Goal: Information Seeking & Learning: Learn about a topic

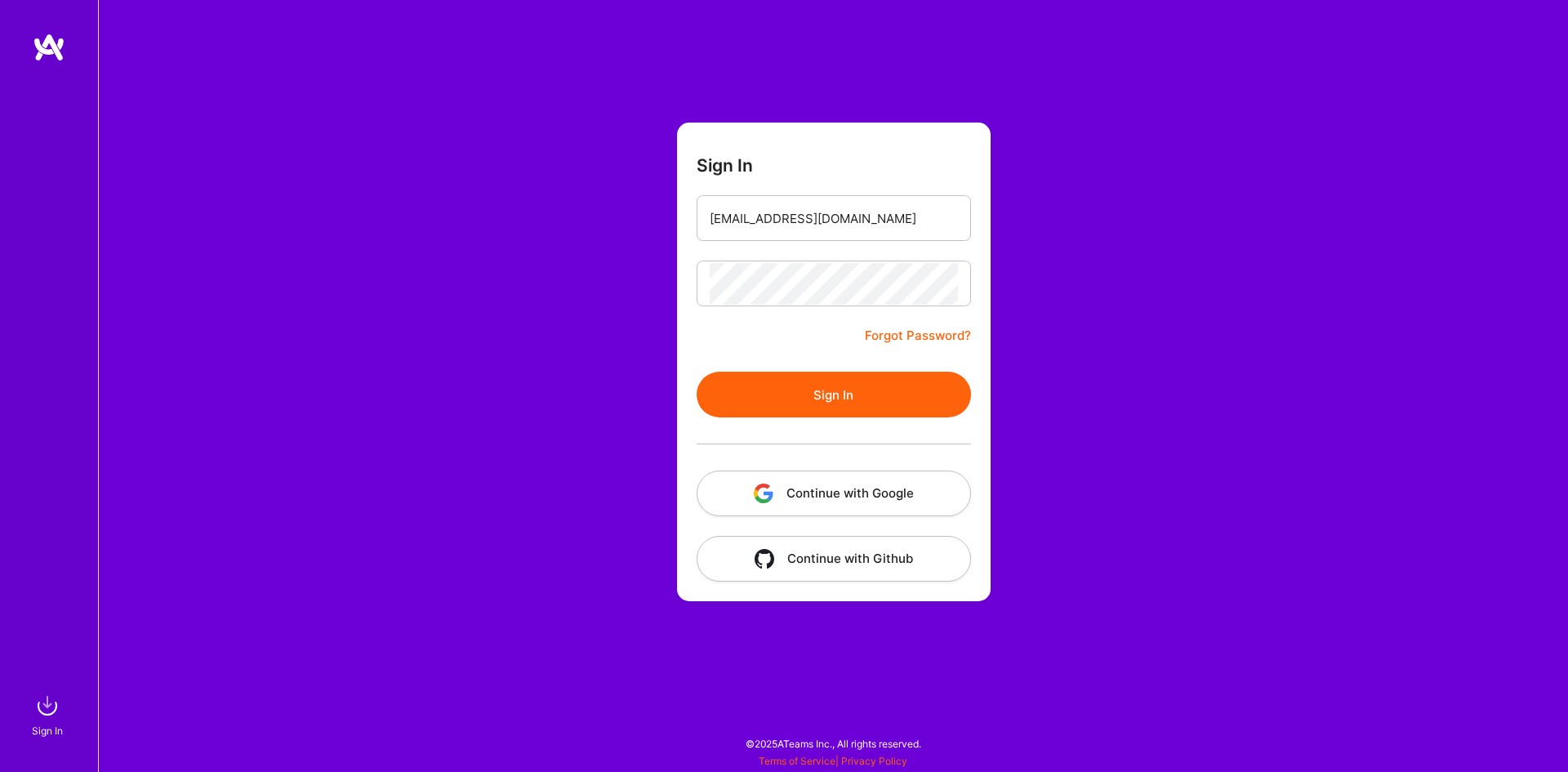
click at [845, 398] on button "Sign In" at bounding box center [833, 394] width 274 height 45
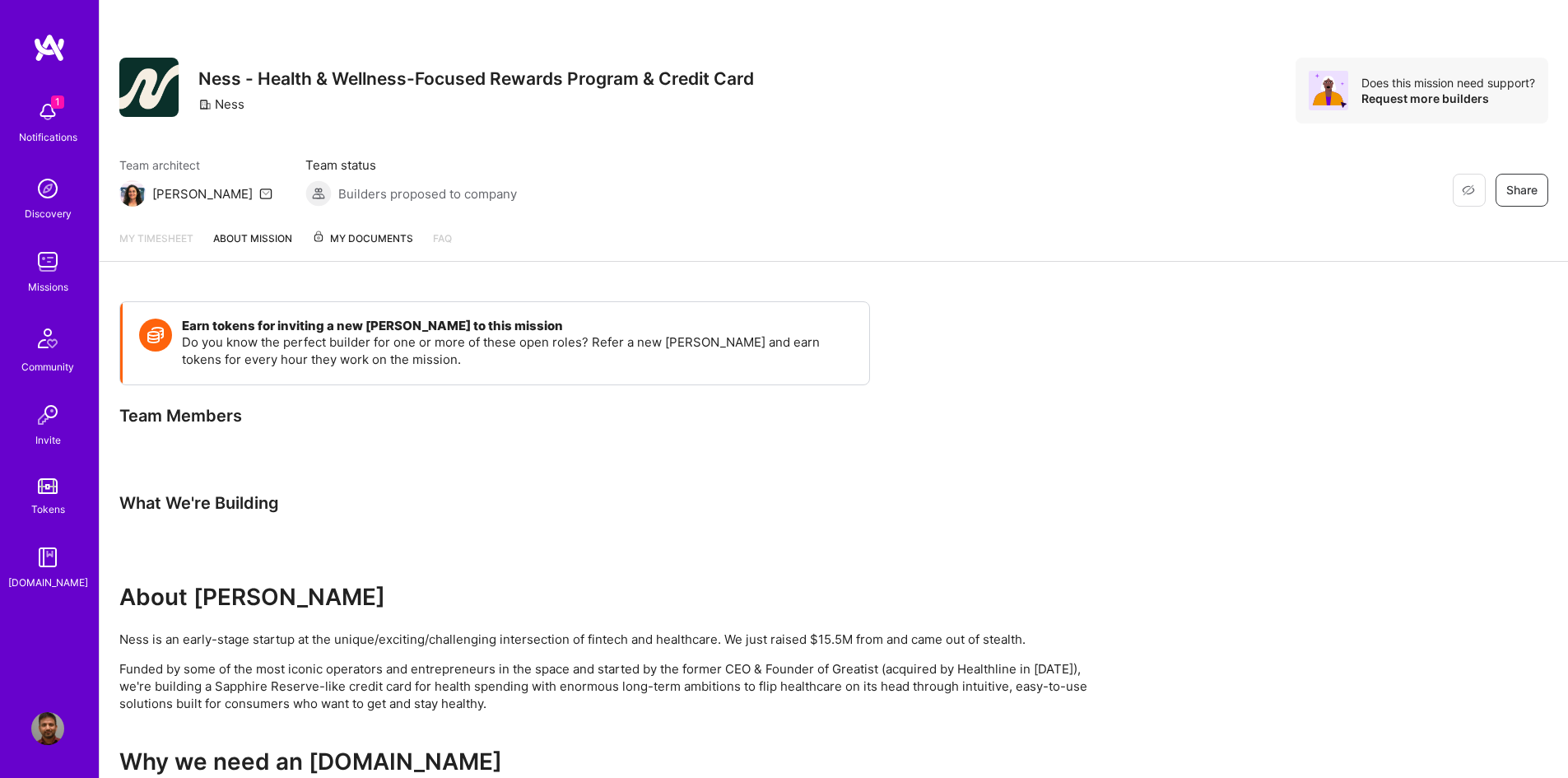
click at [52, 117] on img at bounding box center [47, 112] width 33 height 33
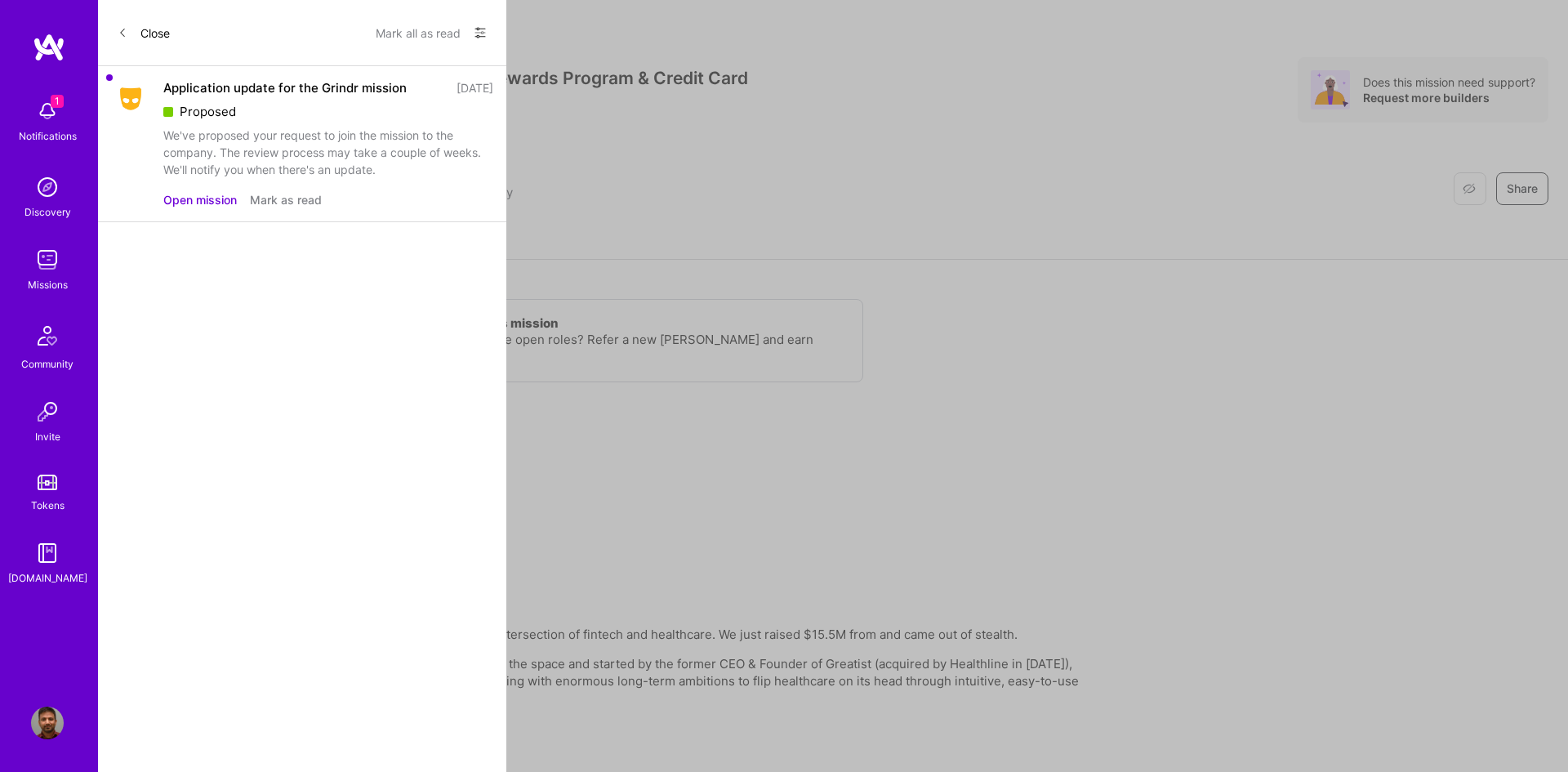
click at [209, 197] on button "Open mission" at bounding box center [200, 200] width 74 height 17
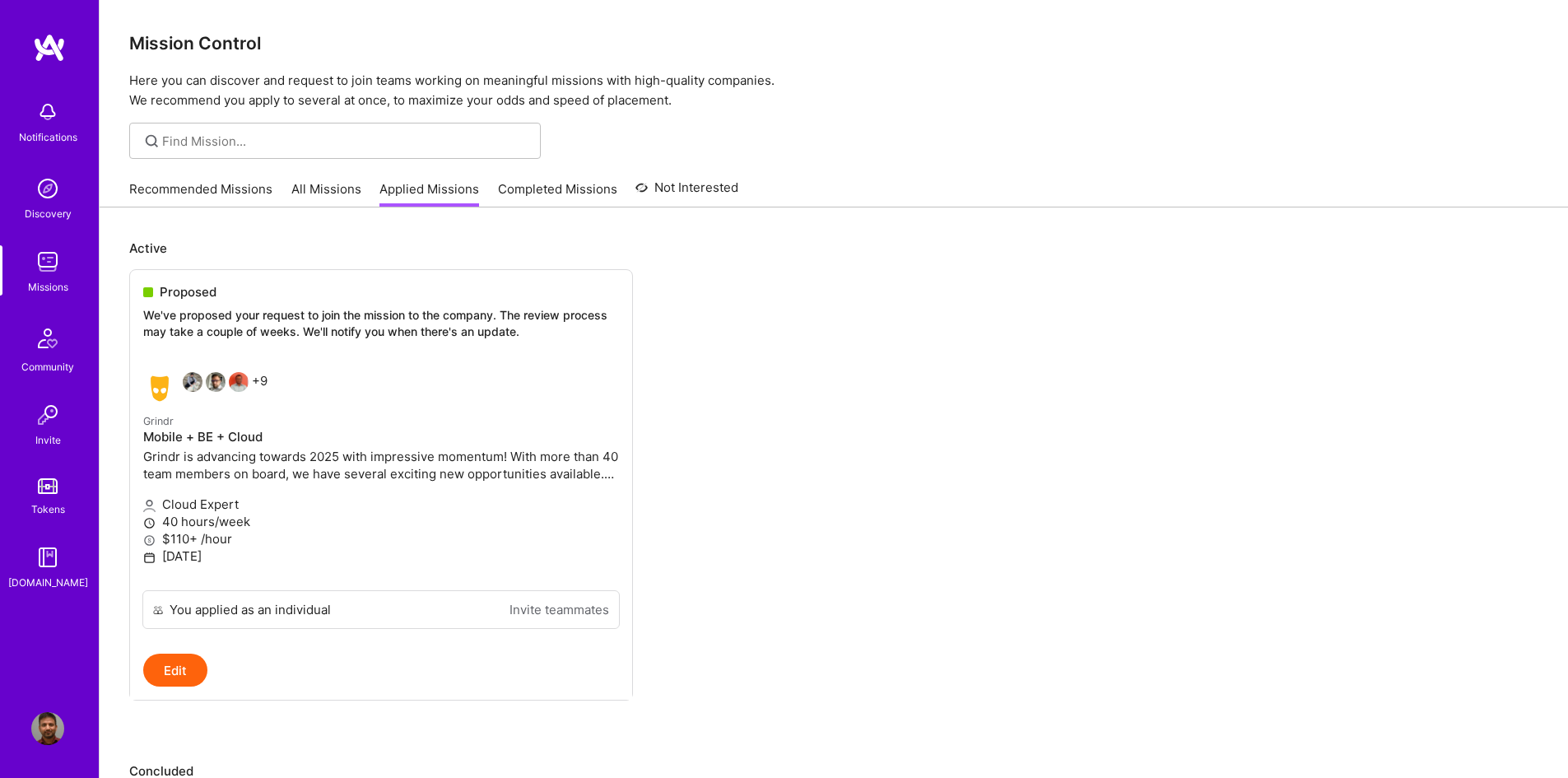
click at [58, 114] on img at bounding box center [47, 112] width 33 height 33
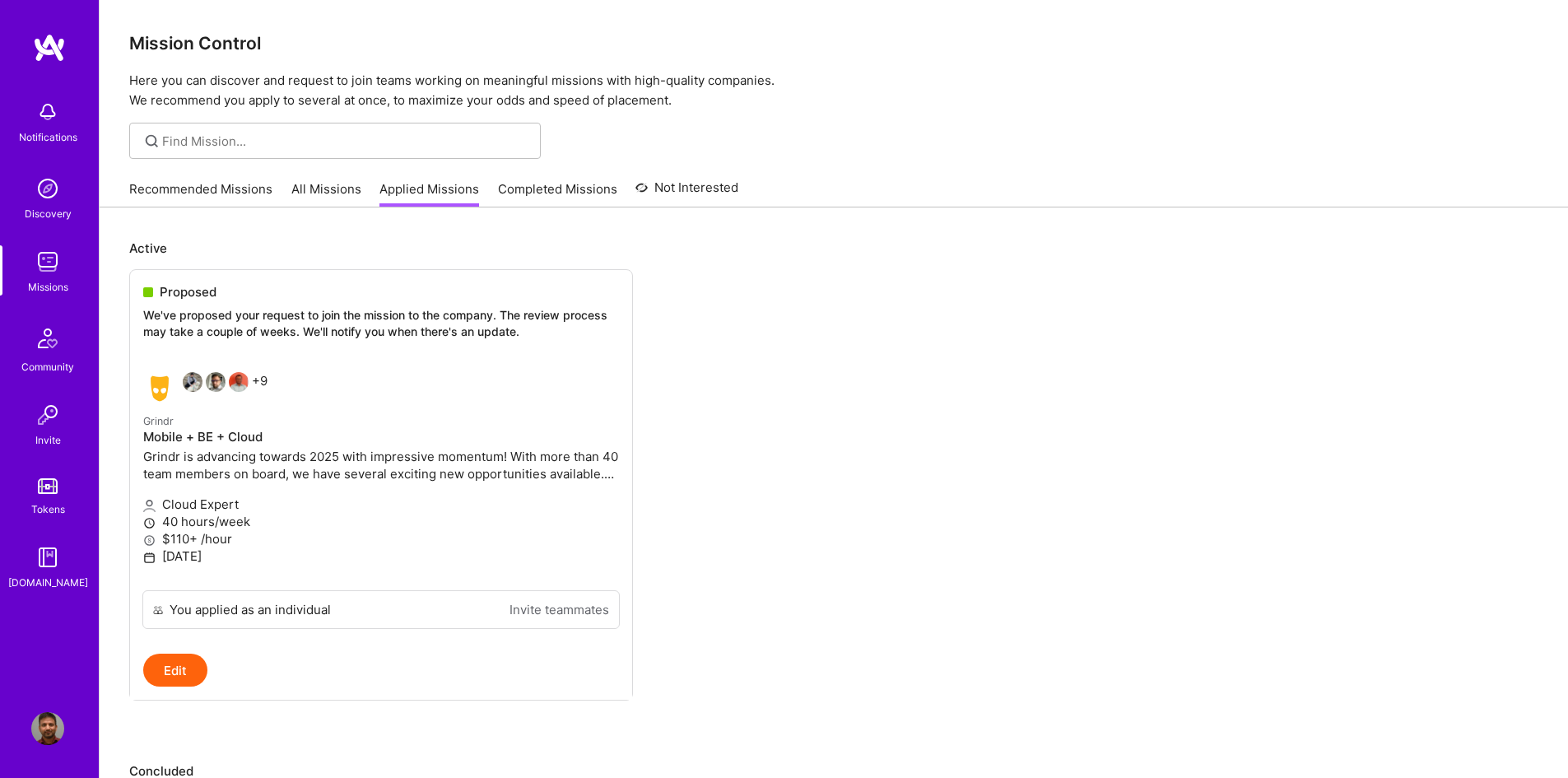
click at [547, 187] on link "Completed Missions" at bounding box center [558, 193] width 119 height 27
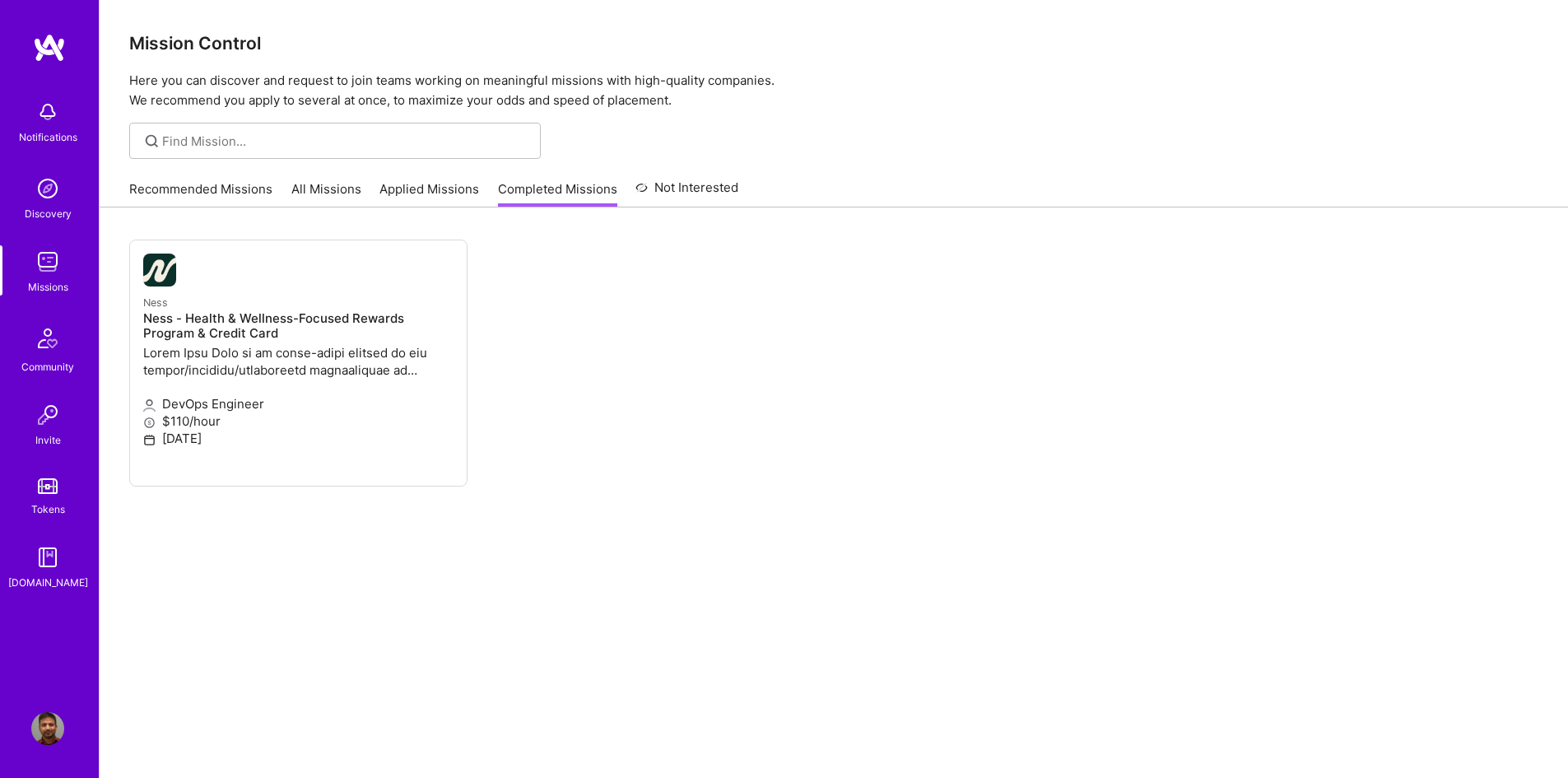
click at [442, 187] on link "Applied Missions" at bounding box center [429, 193] width 99 height 27
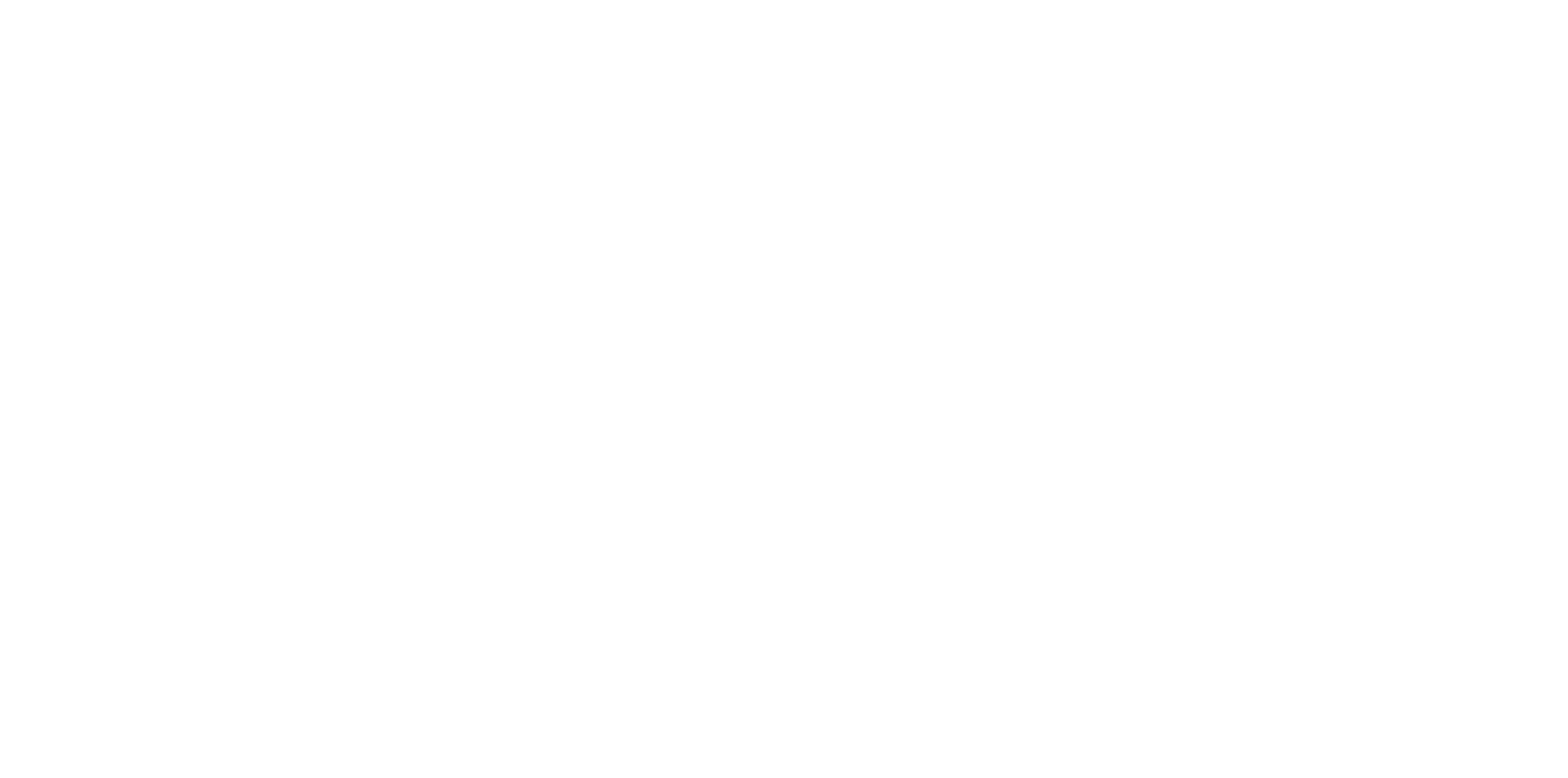
scroll to position [165, 0]
click at [0, 0] on img at bounding box center [0, 0] width 0 height 0
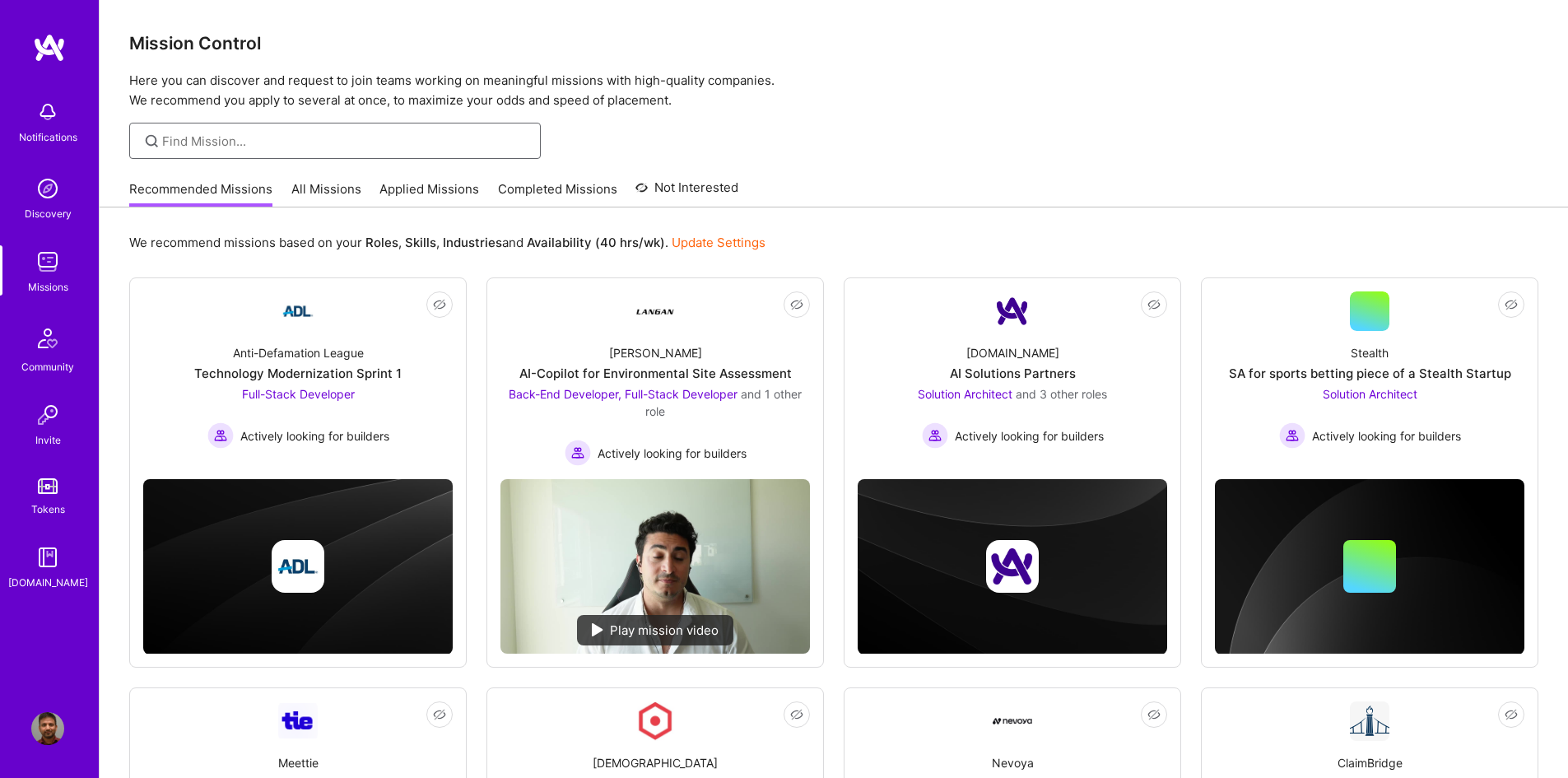
click at [319, 133] on input at bounding box center [345, 142] width 366 height 17
click at [324, 191] on link "All Missions" at bounding box center [326, 193] width 70 height 27
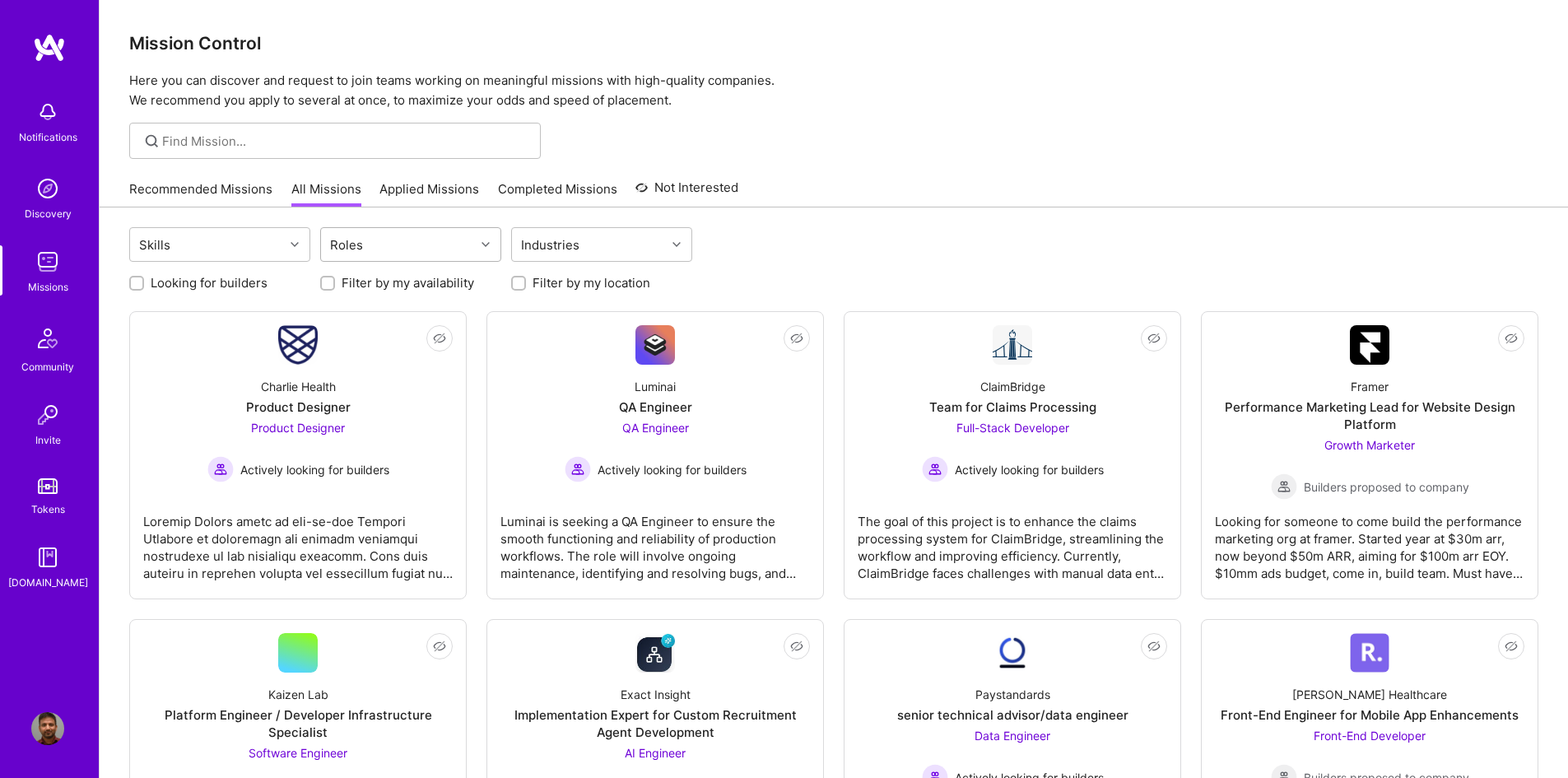
click at [398, 254] on div "Roles" at bounding box center [398, 244] width 154 height 33
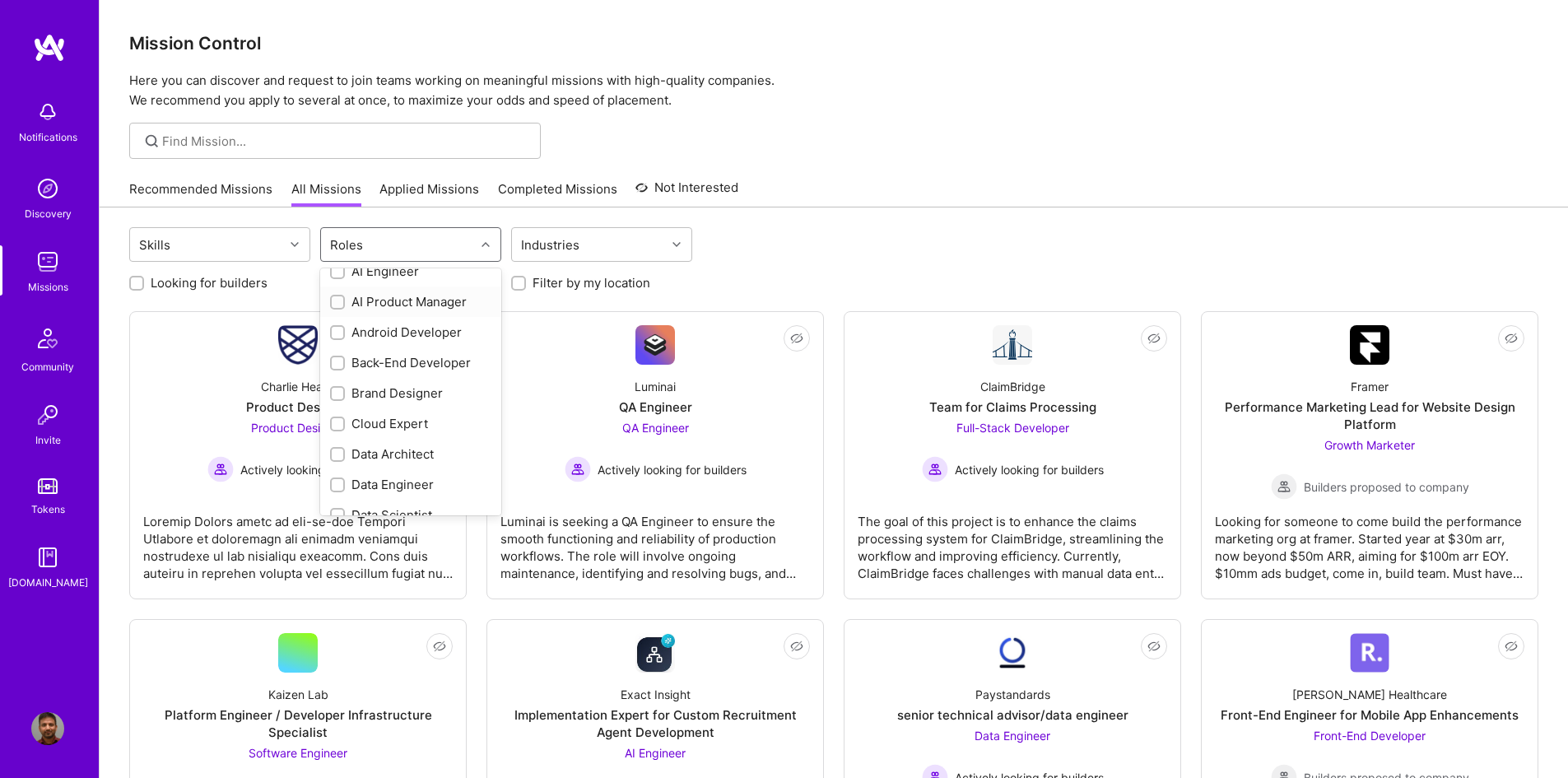
scroll to position [82, 0]
click at [331, 452] on div at bounding box center [337, 448] width 15 height 15
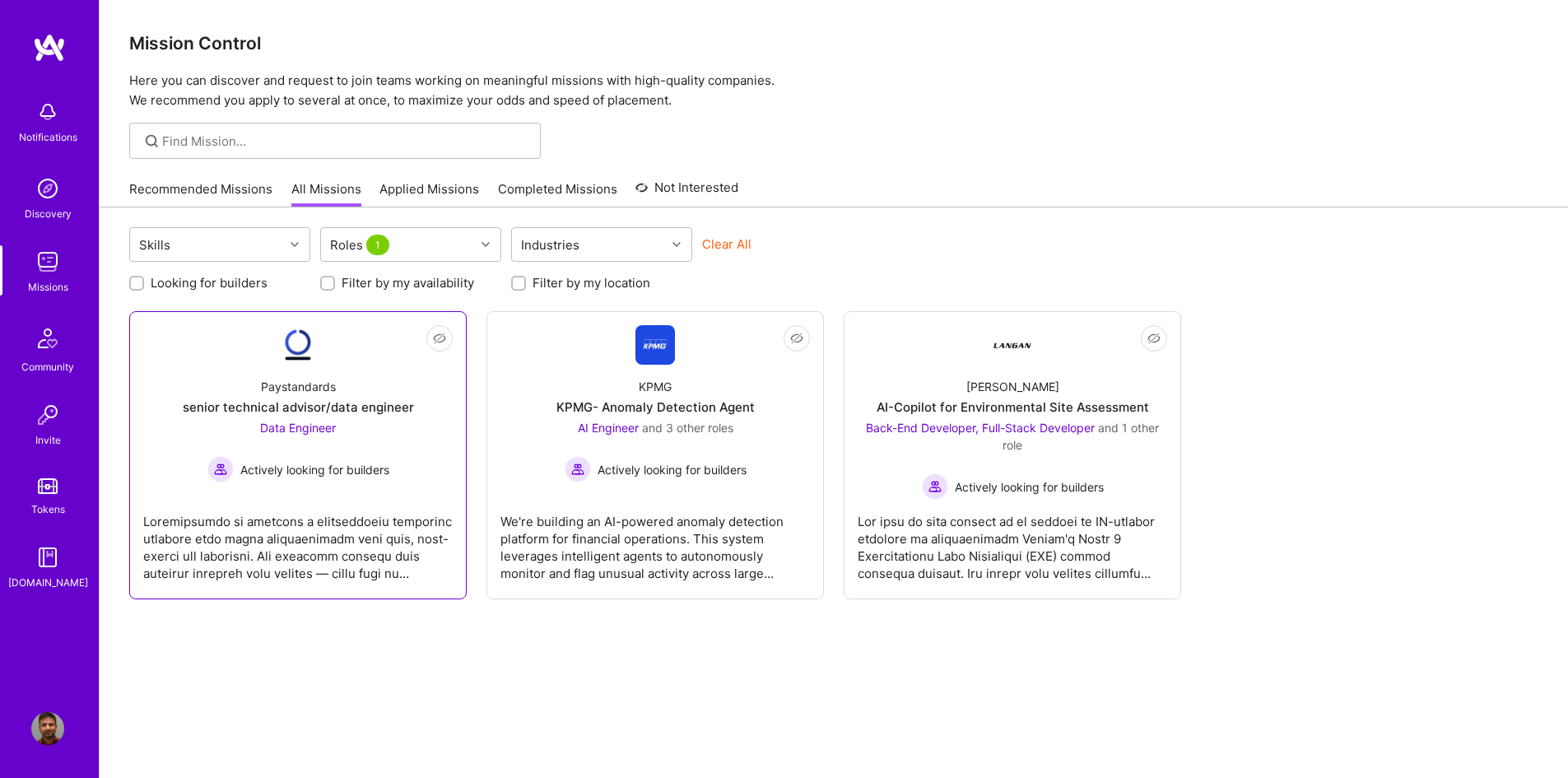
click at [339, 442] on div "Data Engineer Actively looking for builders" at bounding box center [298, 450] width 182 height 63
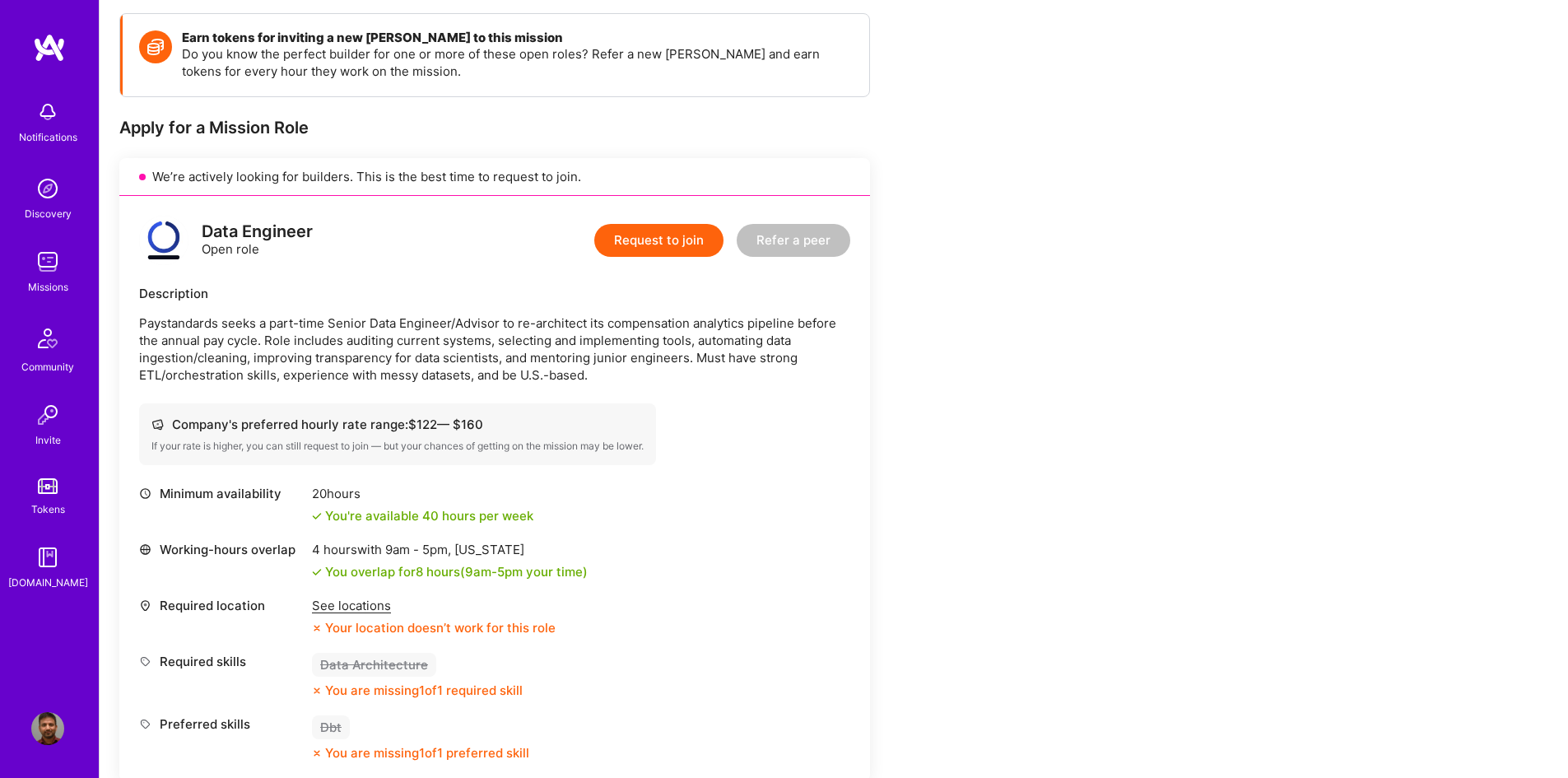
scroll to position [82, 0]
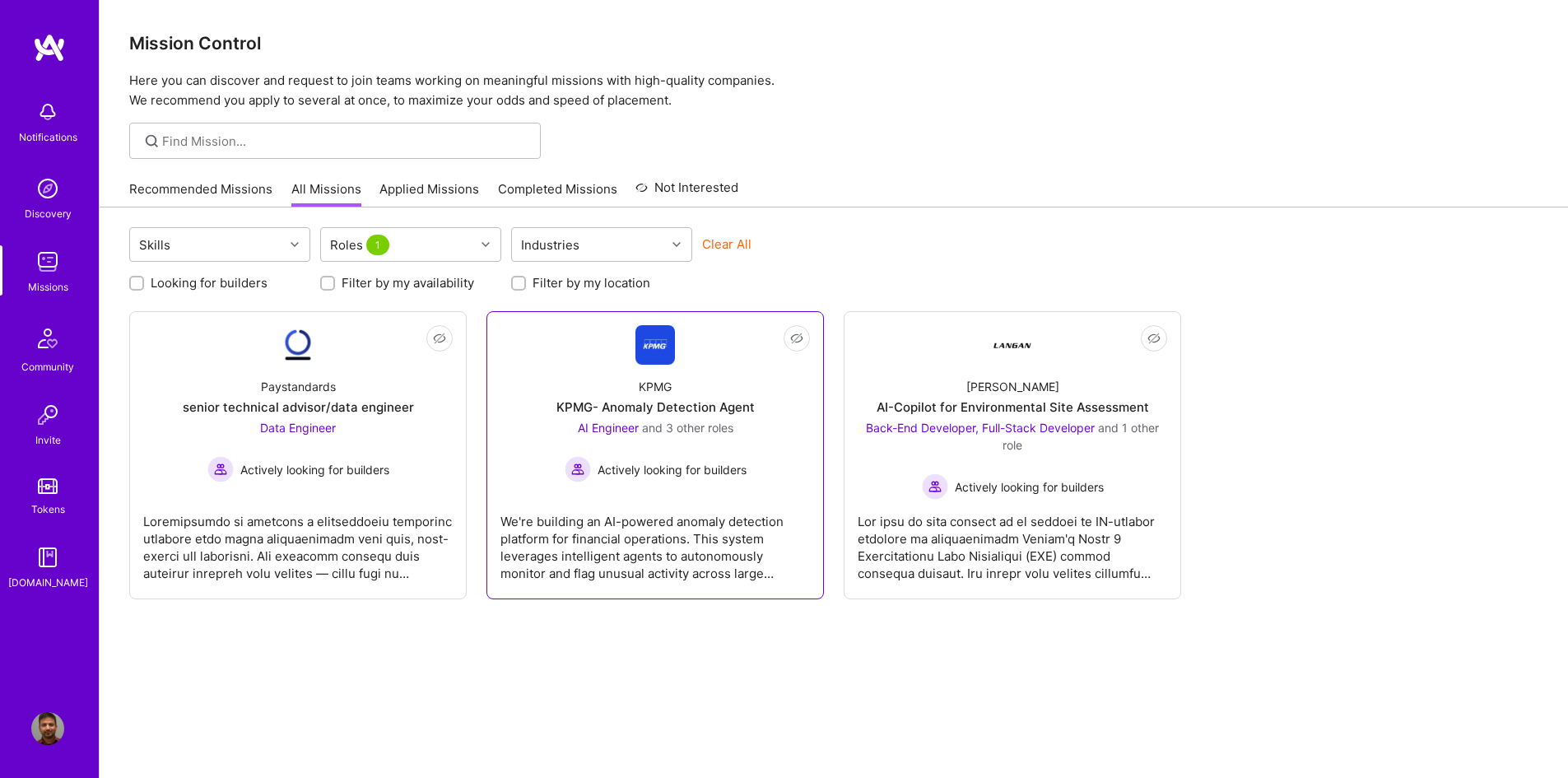
click at [706, 440] on div "AI Engineer and 3 other roles Actively looking for builders" at bounding box center [655, 450] width 182 height 63
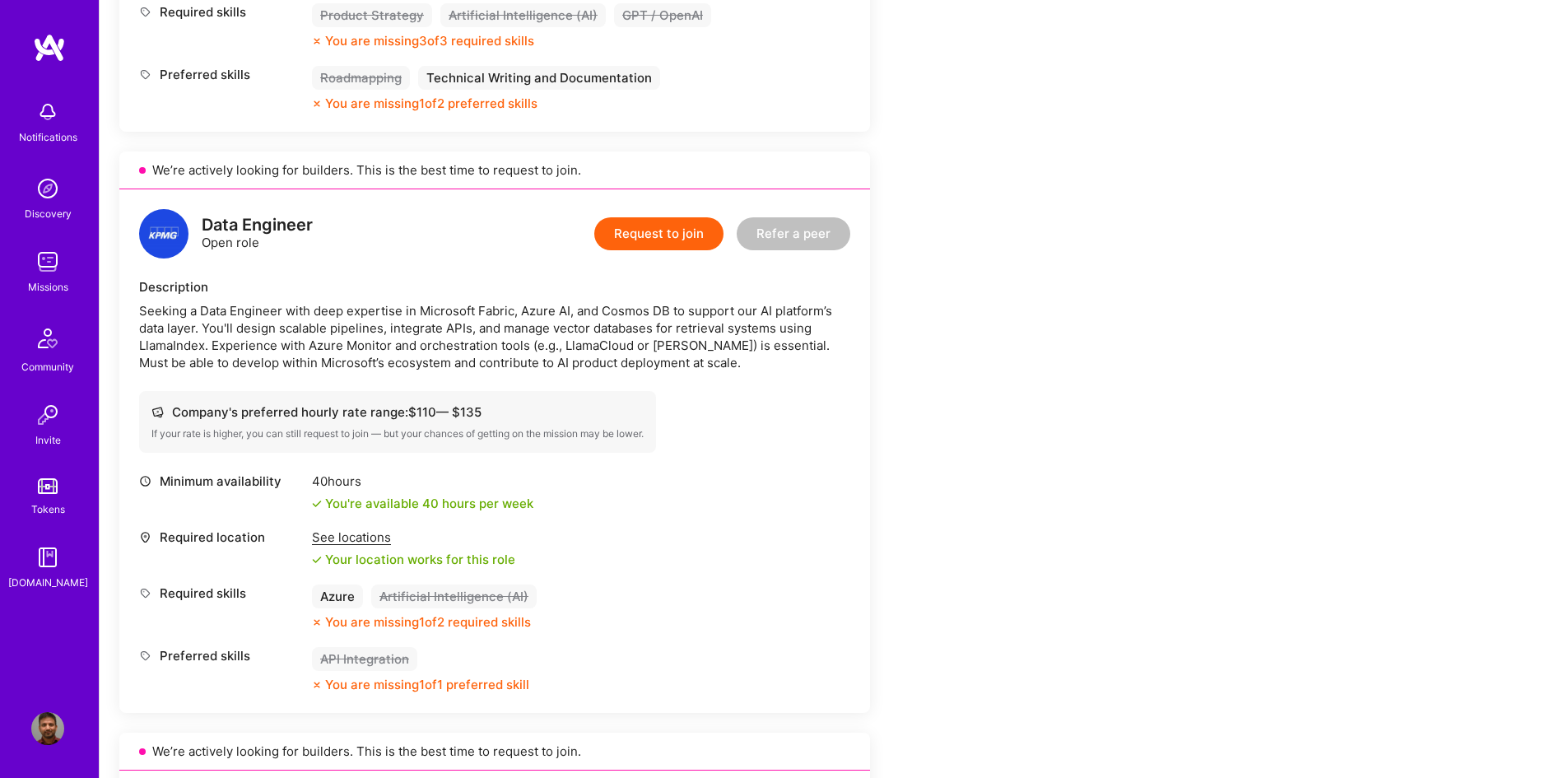
scroll to position [1482, 0]
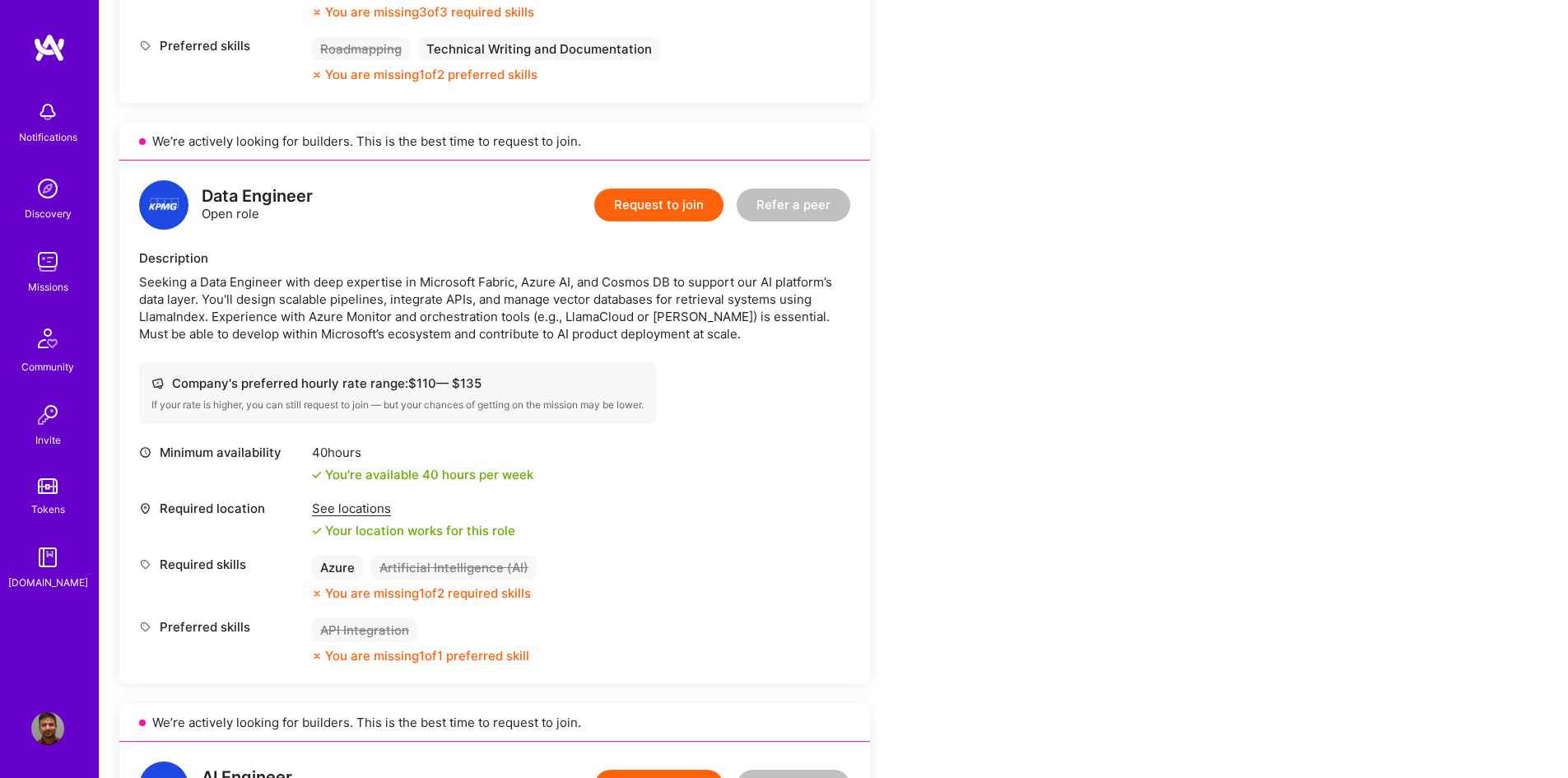
click at [597, 311] on div "Seeking a Data Engineer with deep expertise in Microsoft Fabric, Azure AI, and …" at bounding box center [495, 308] width 711 height 69
click at [666, 313] on div "Seeking a Data Engineer with deep expertise in Microsoft Fabric, Azure AI, and …" at bounding box center [495, 308] width 711 height 69
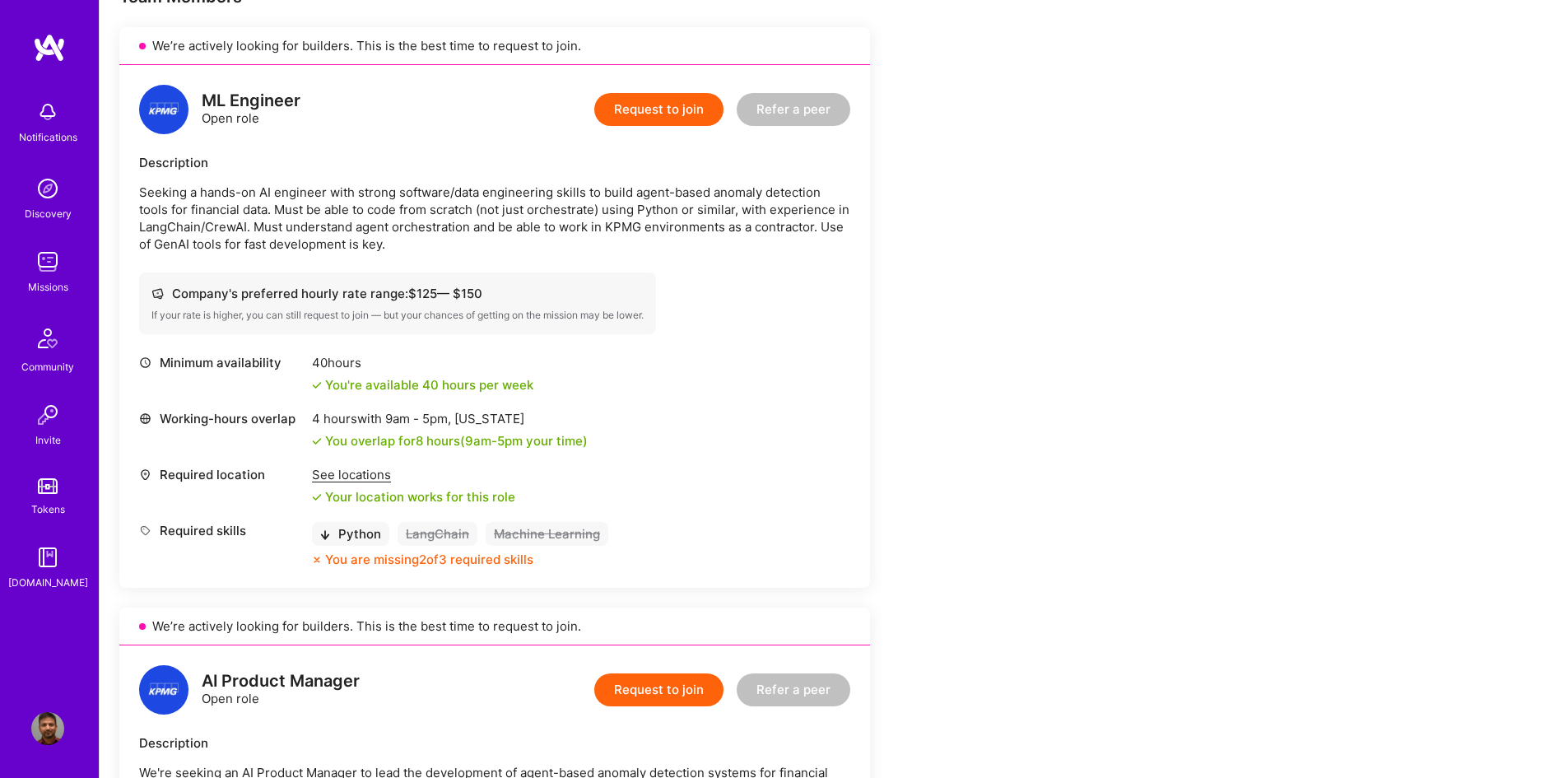
scroll to position [329, 0]
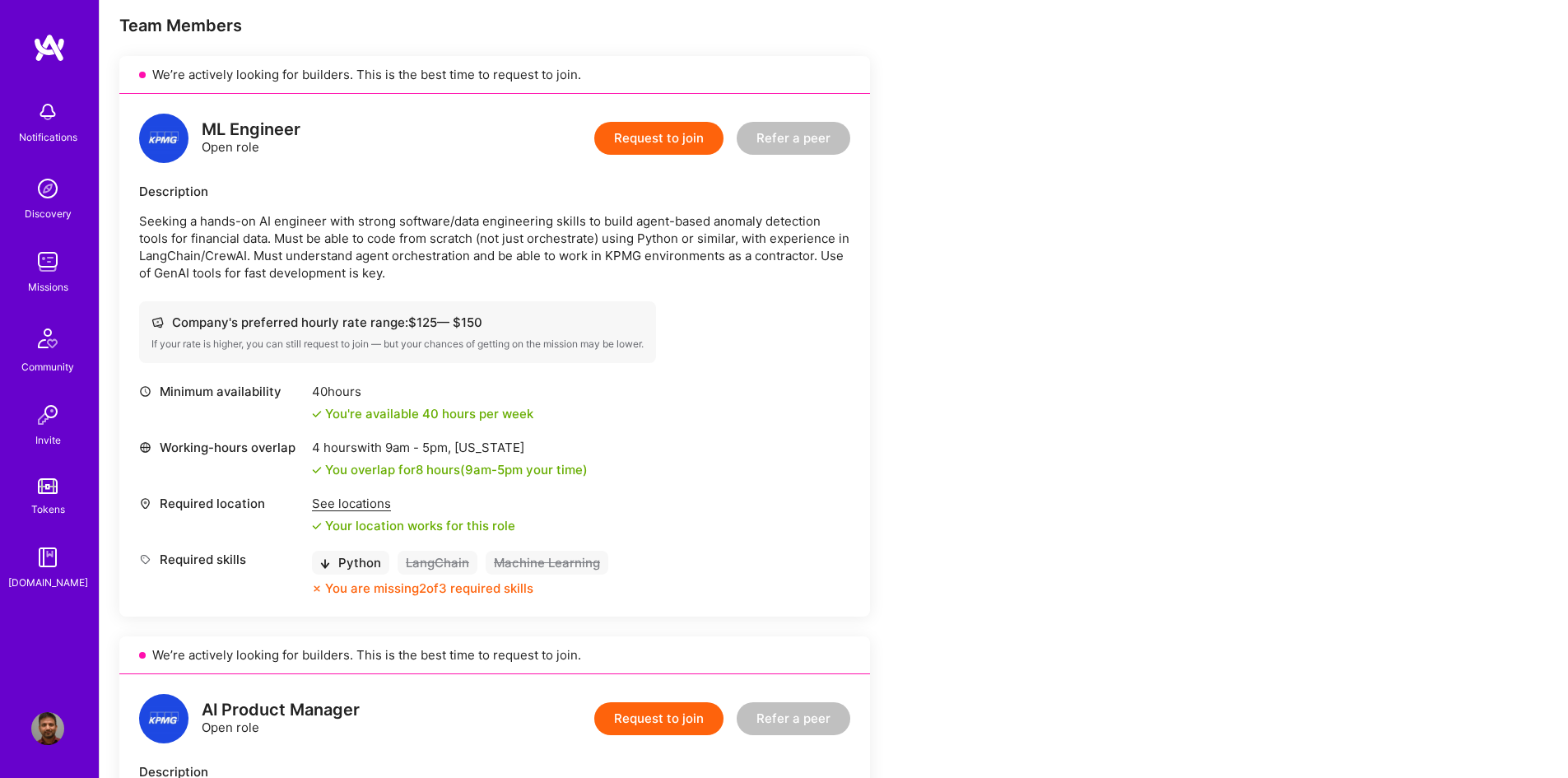
click at [209, 251] on p "Seeking a hands-on AI engineer with strong software/data engineering skills to …" at bounding box center [495, 247] width 711 height 69
click at [248, 254] on p "Seeking a hands-on AI engineer with strong software/data engineering skills to …" at bounding box center [495, 247] width 711 height 69
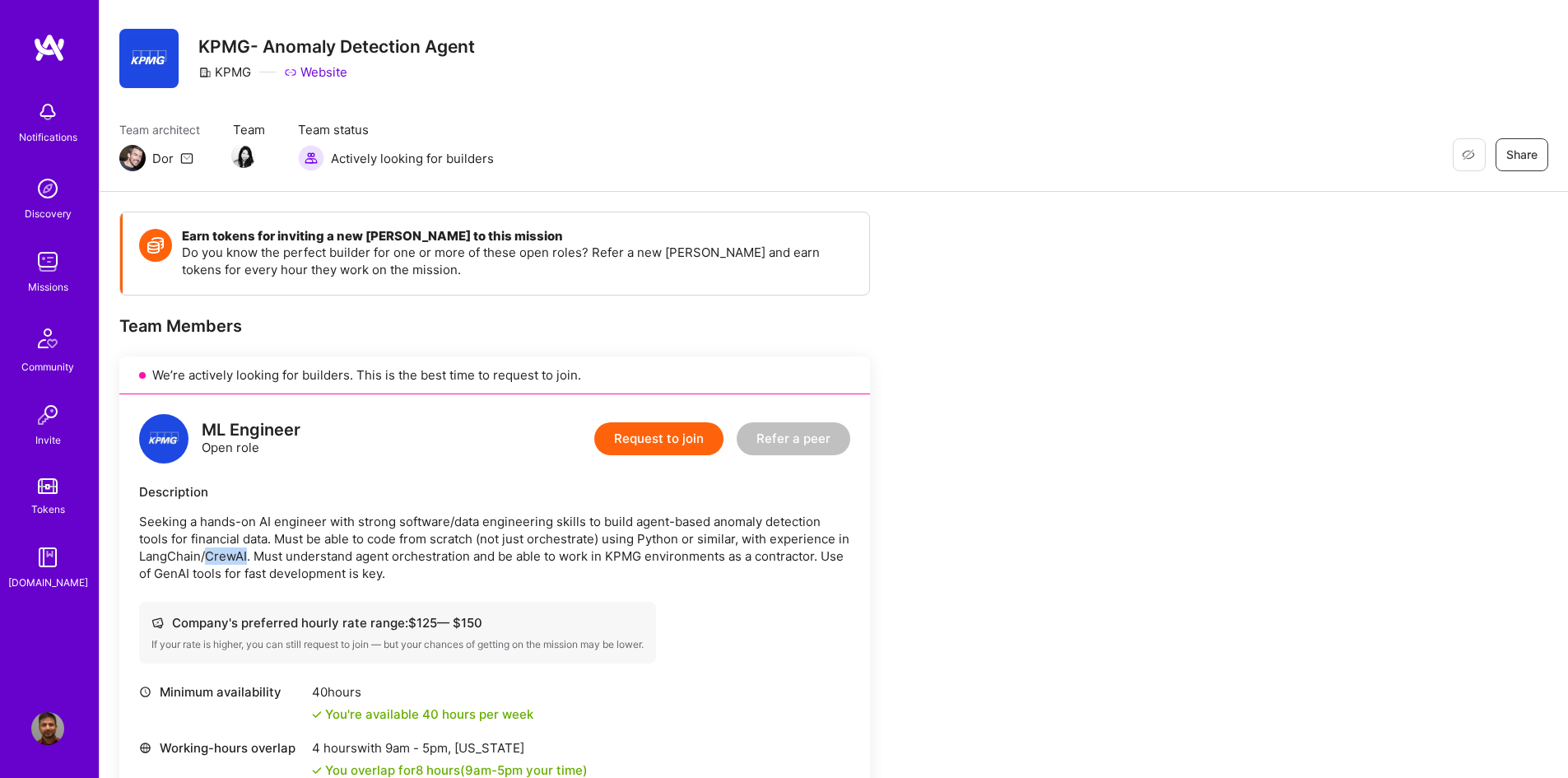
scroll to position [0, 0]
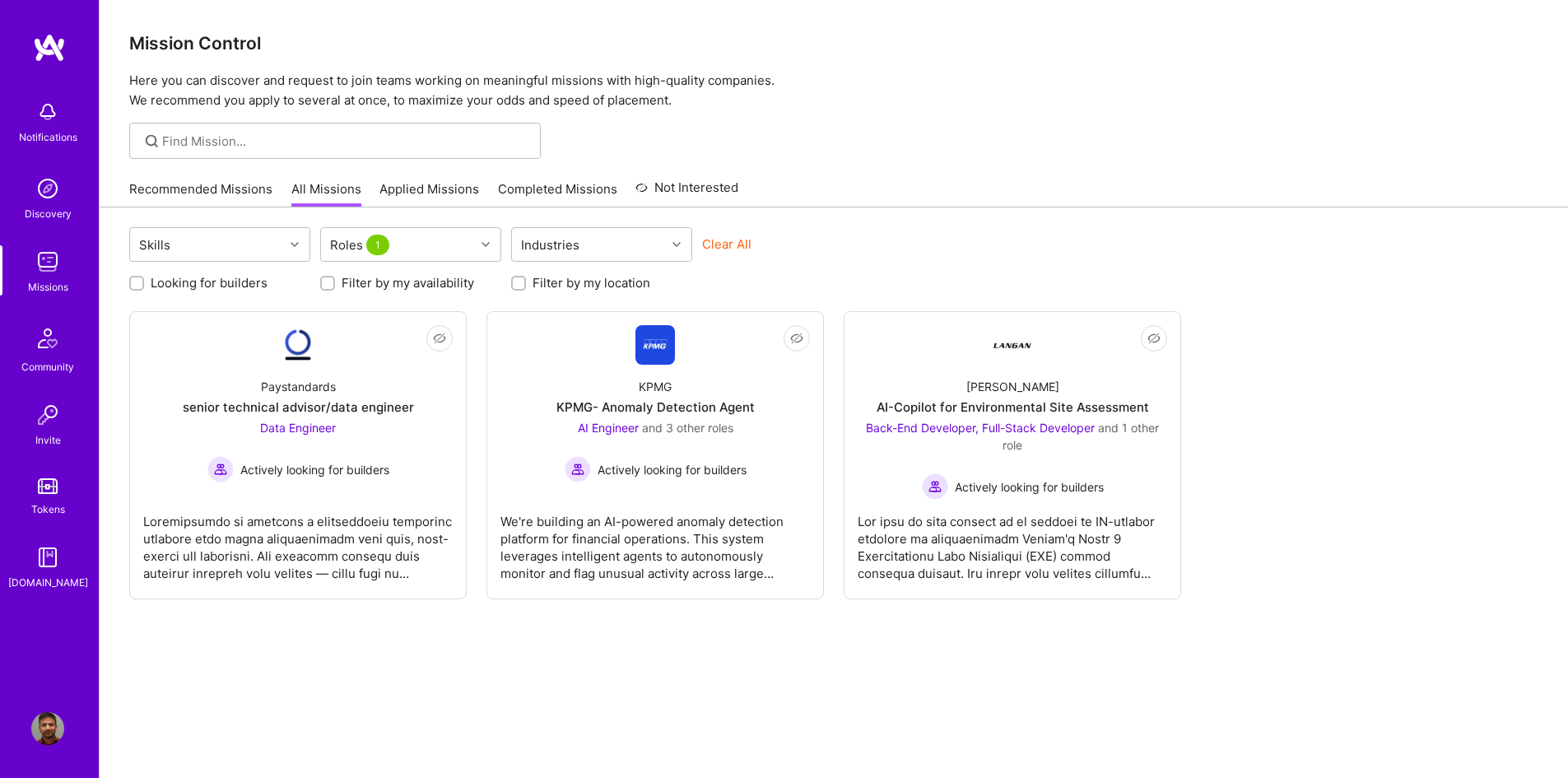
click at [39, 262] on img at bounding box center [47, 262] width 33 height 33
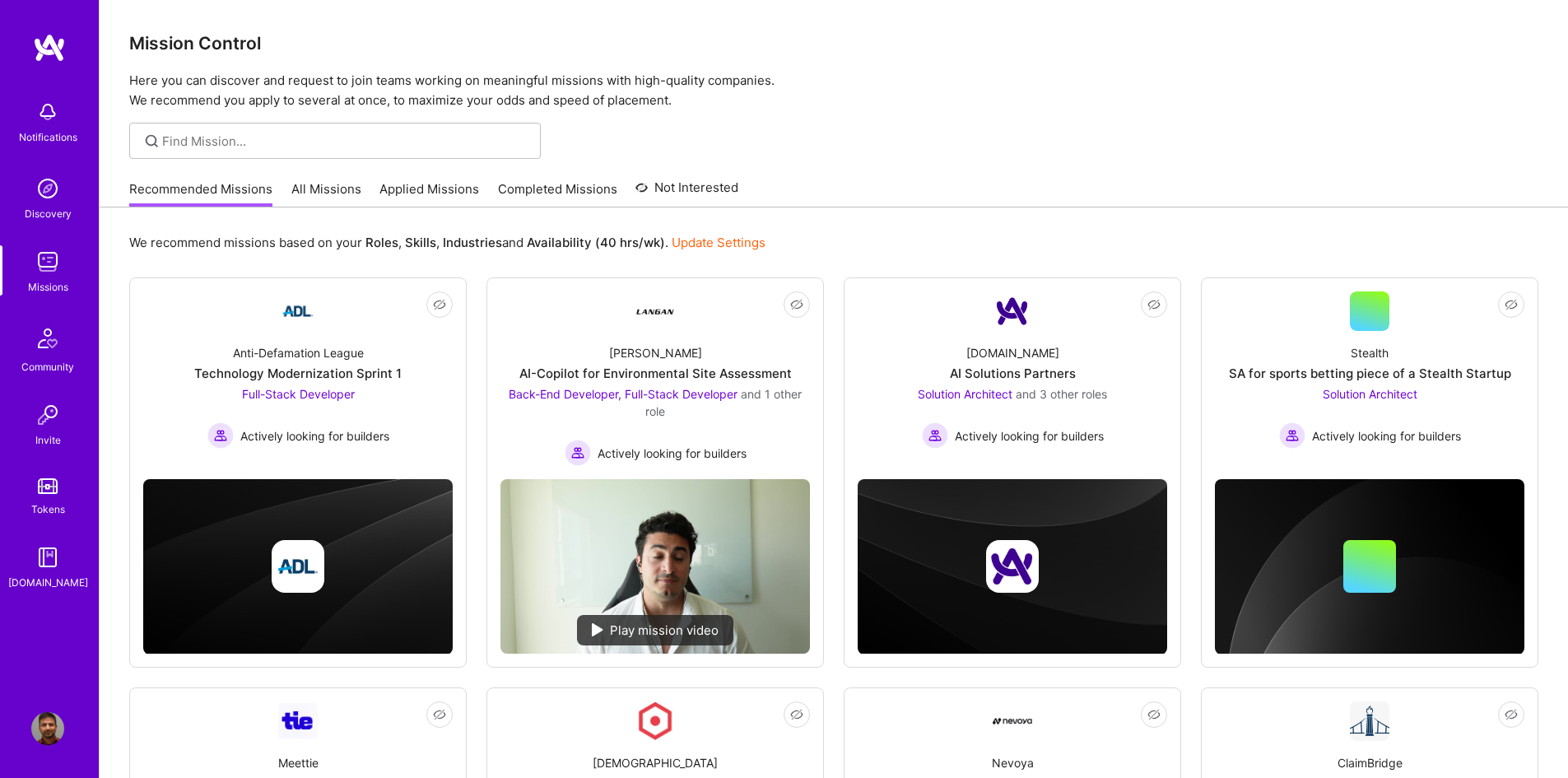
click at [442, 189] on link "Applied Missions" at bounding box center [429, 193] width 99 height 27
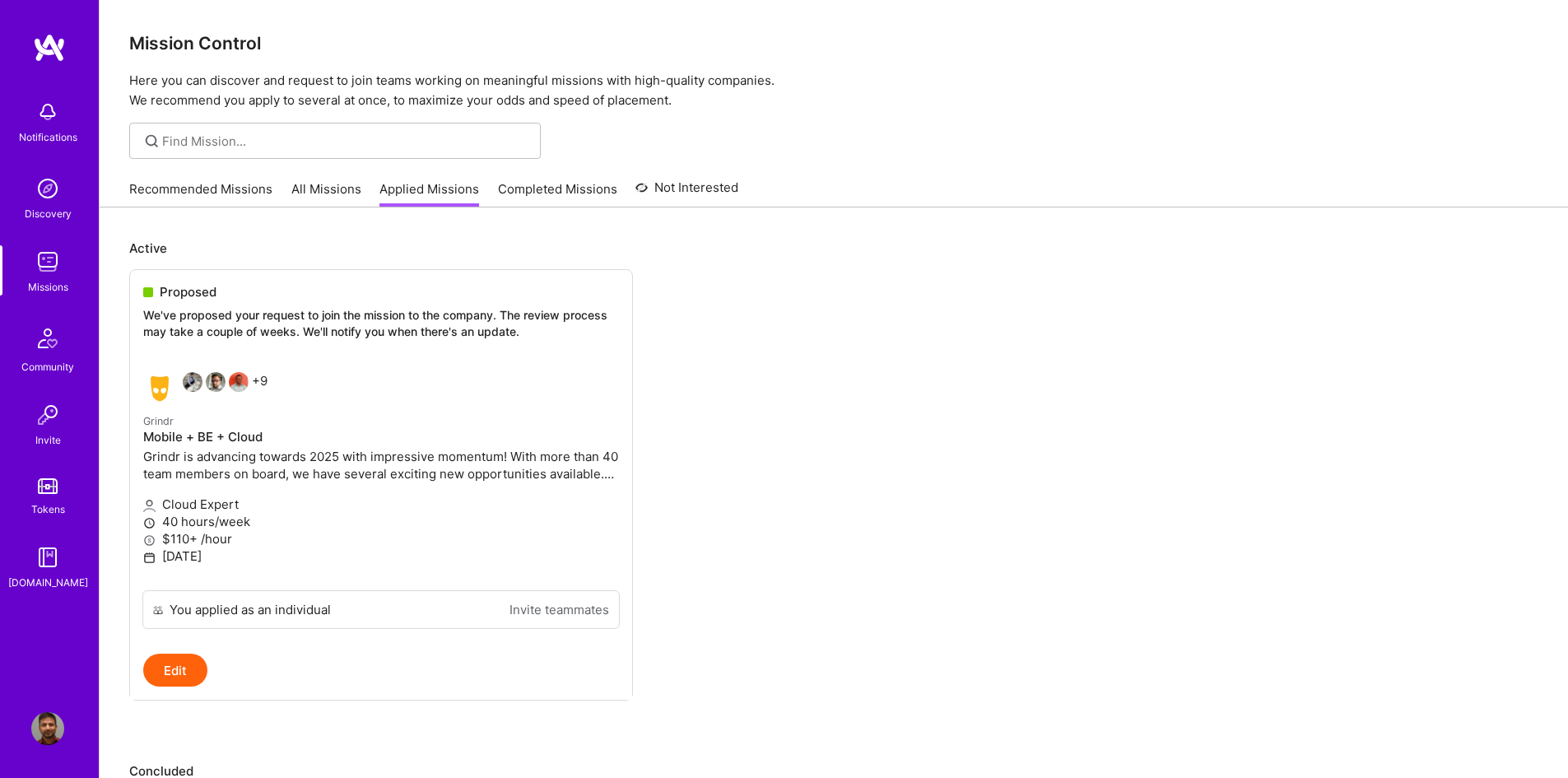
click at [243, 186] on link "Recommended Missions" at bounding box center [201, 193] width 143 height 27
